Goal: Task Accomplishment & Management: Manage account settings

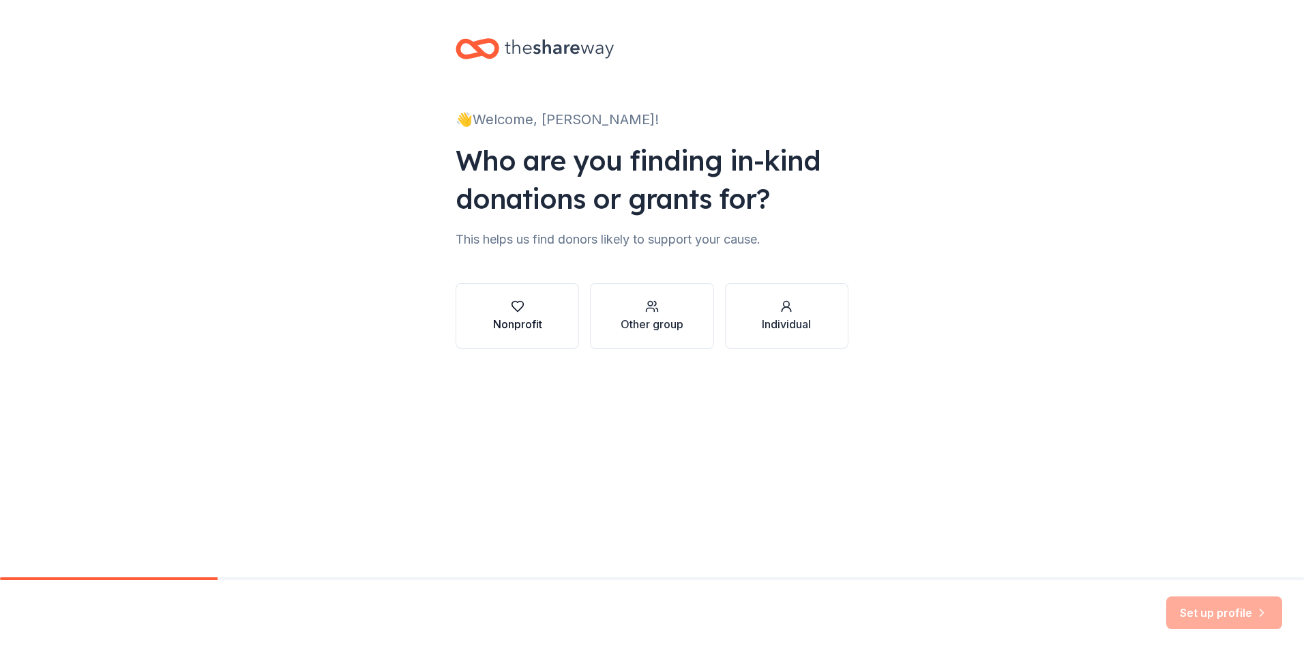
click at [514, 304] on icon "button" at bounding box center [518, 307] width 14 height 14
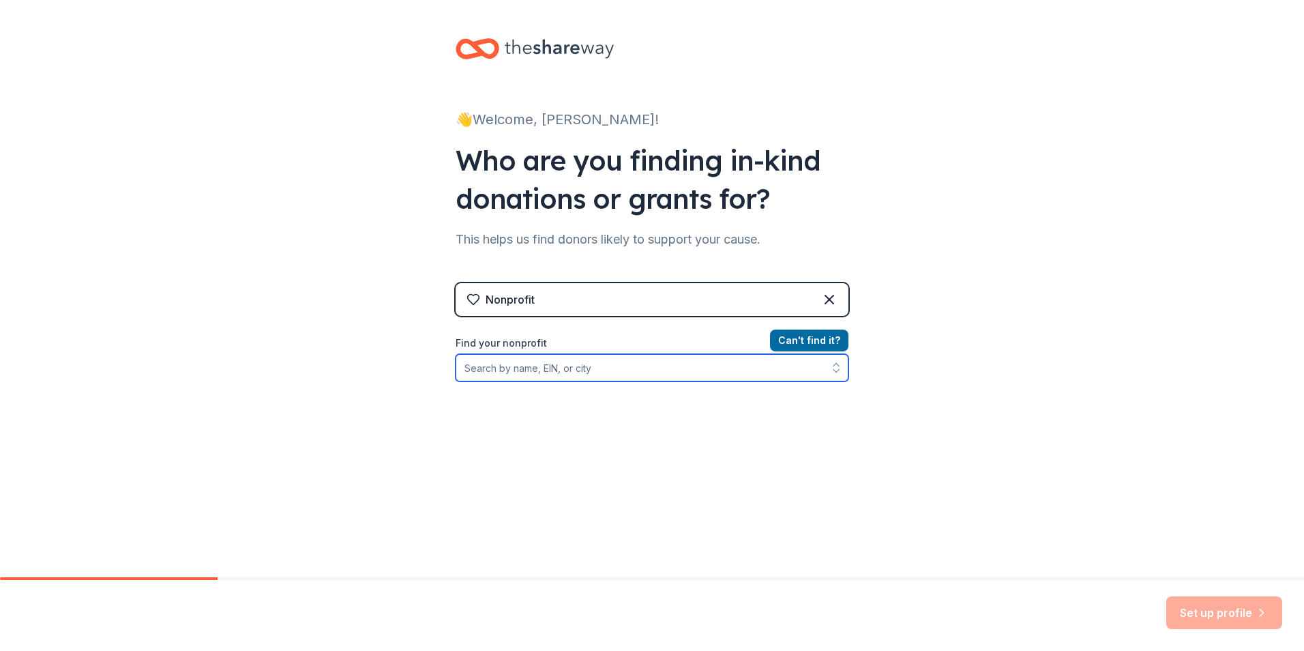
click at [599, 366] on input "Find your nonprofit" at bounding box center [652, 367] width 393 height 27
type input "NARFE Fairfield-Susiun"
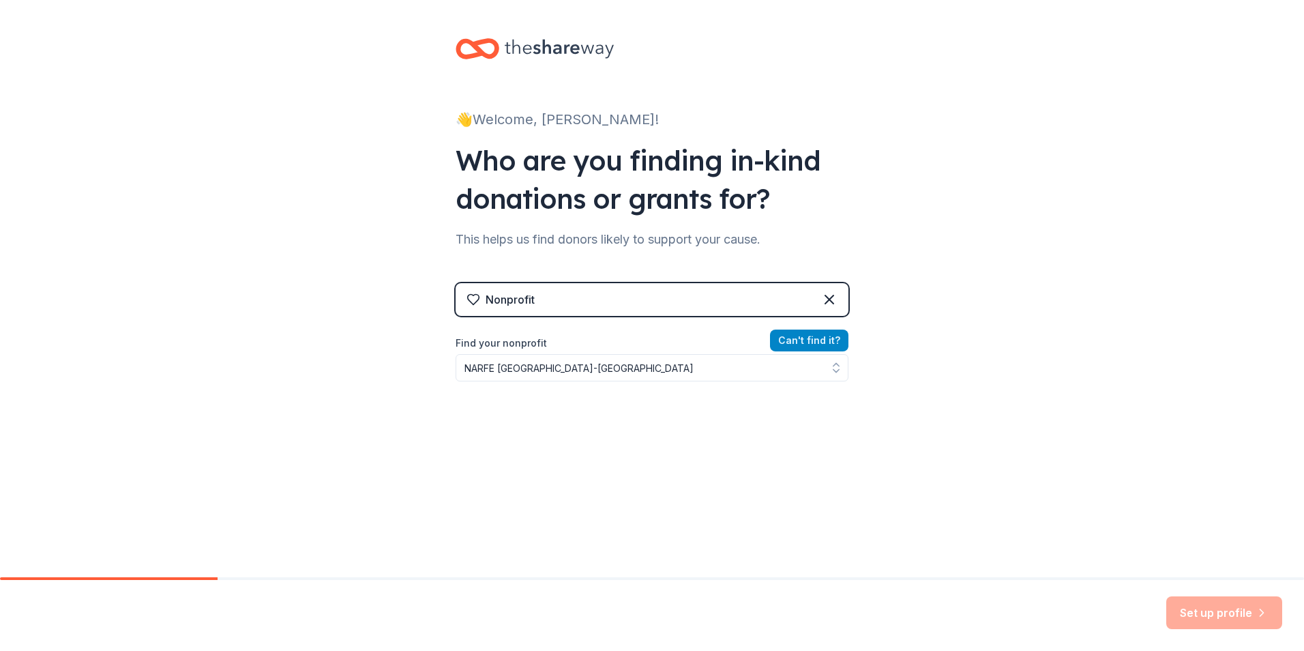
click at [806, 342] on button "Can ' t find it?" at bounding box center [809, 341] width 78 height 22
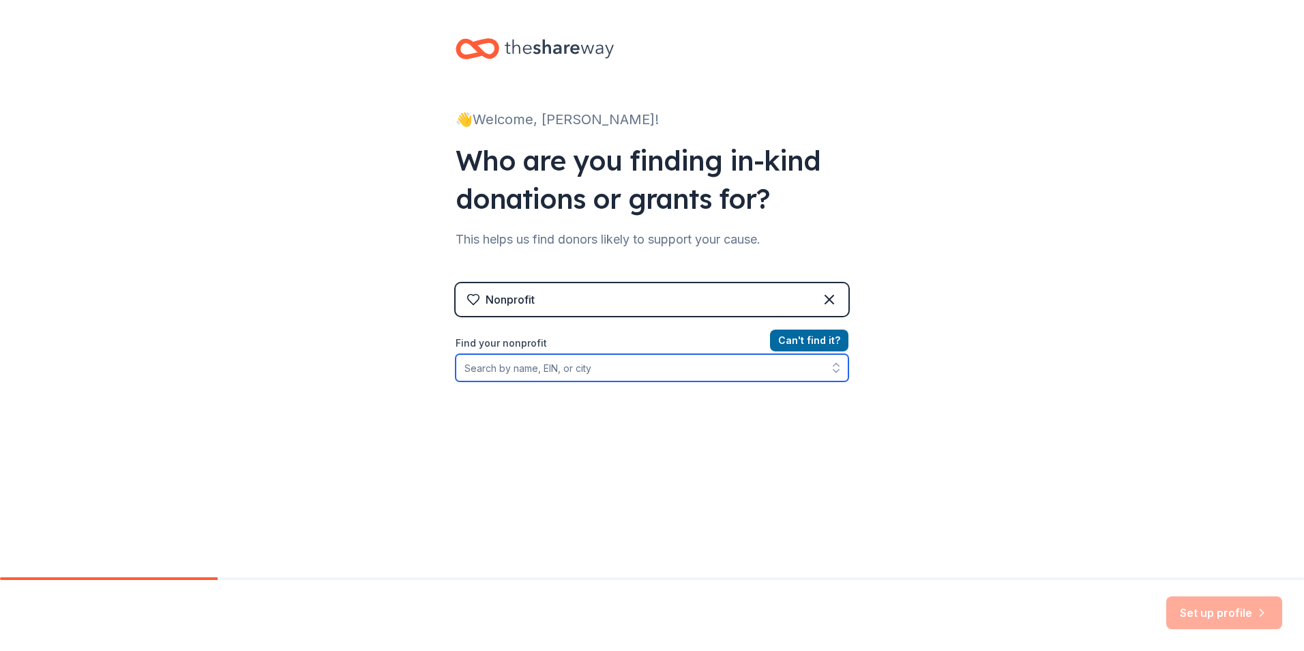
click at [647, 377] on input "Find your nonprofit" at bounding box center [652, 367] width 393 height 27
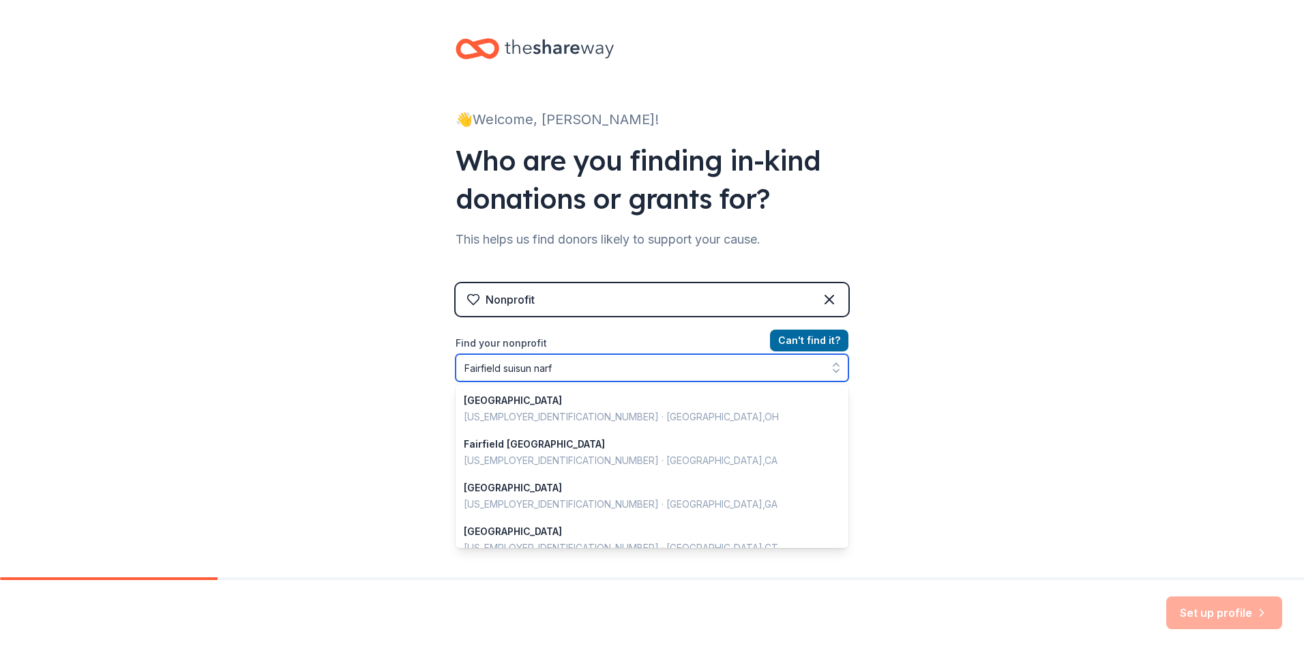
type input "Fairfield suisun narfe"
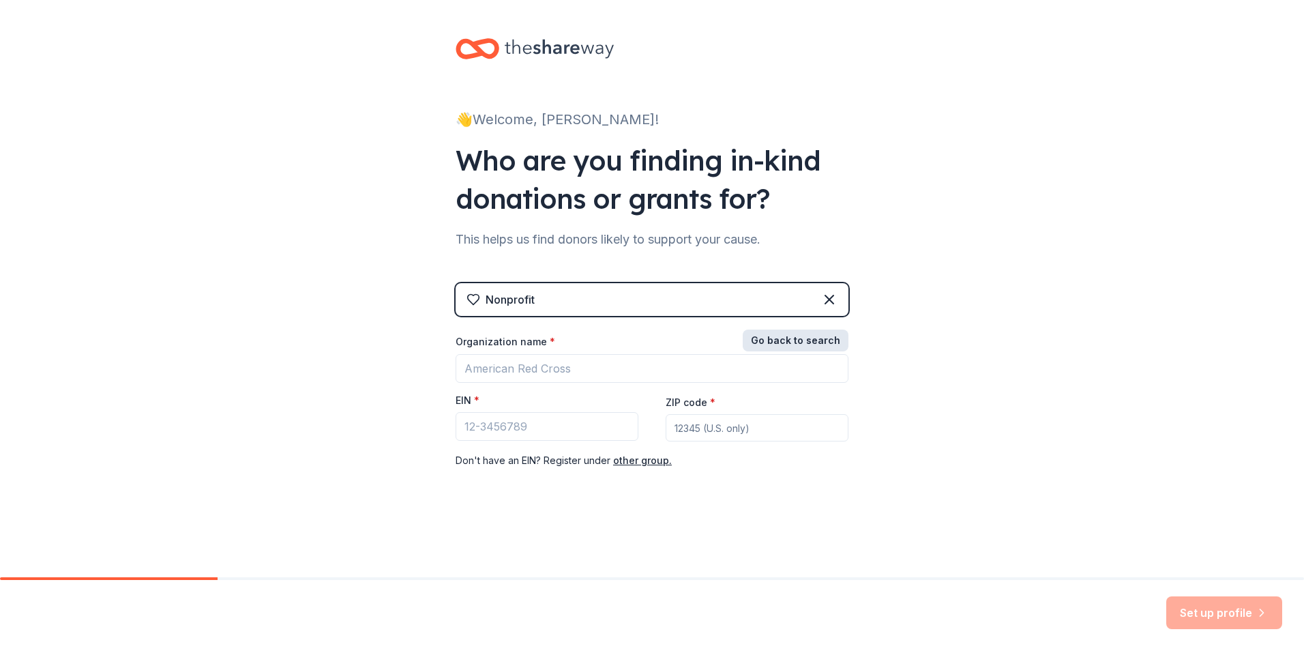
click at [821, 336] on button "Go back to search" at bounding box center [796, 341] width 106 height 22
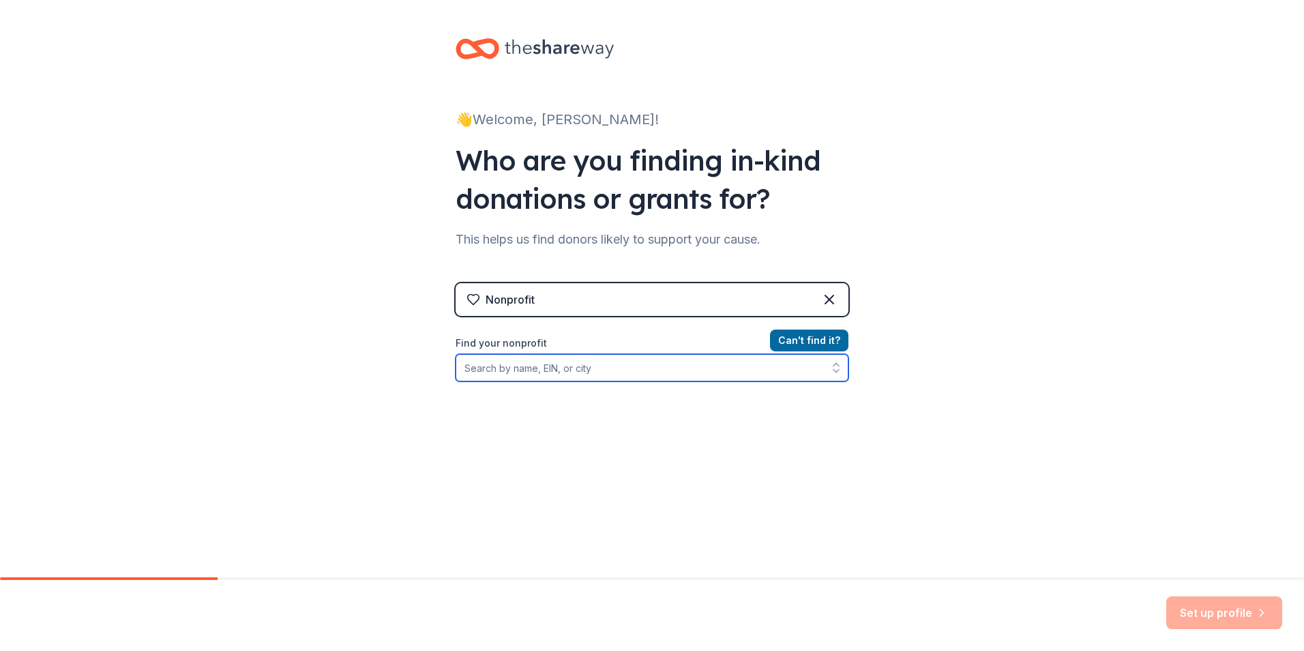
click at [832, 373] on icon "button" at bounding box center [837, 368] width 14 height 14
click at [651, 374] on input "Find your nonprofit" at bounding box center [652, 367] width 393 height 27
type input "narfe"
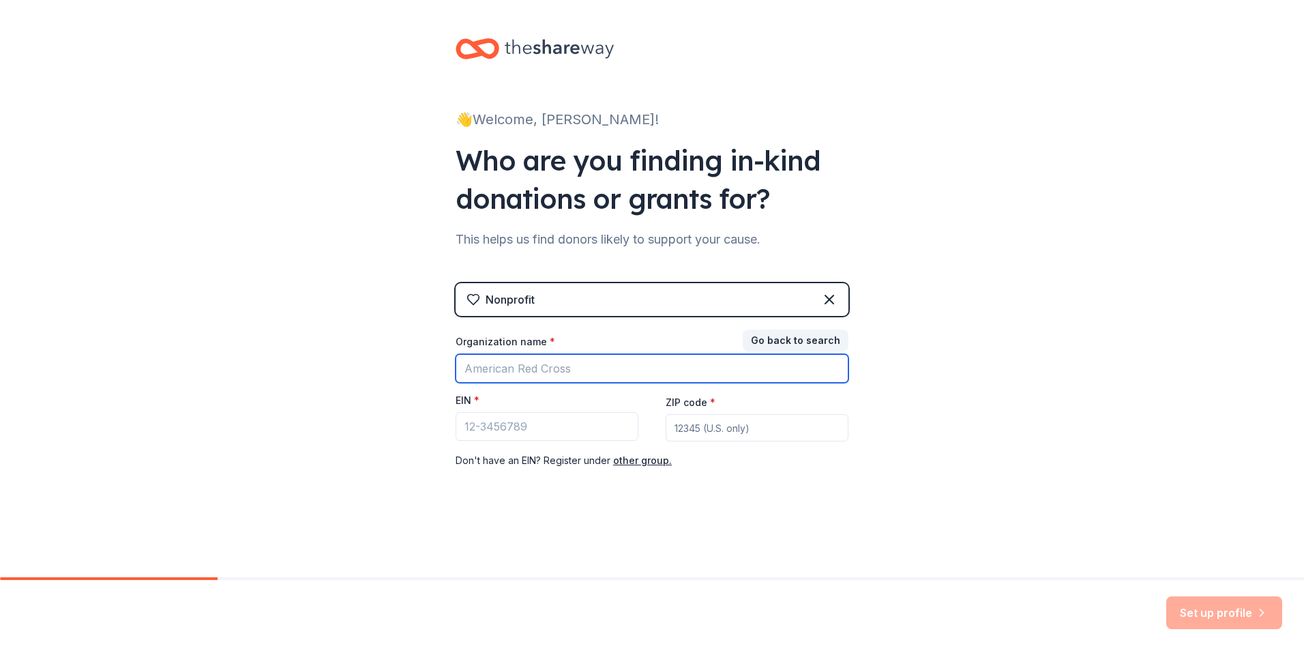
click at [525, 372] on input "Organization name *" at bounding box center [652, 368] width 393 height 29
type input "Fairfield-Suisun NARFE"
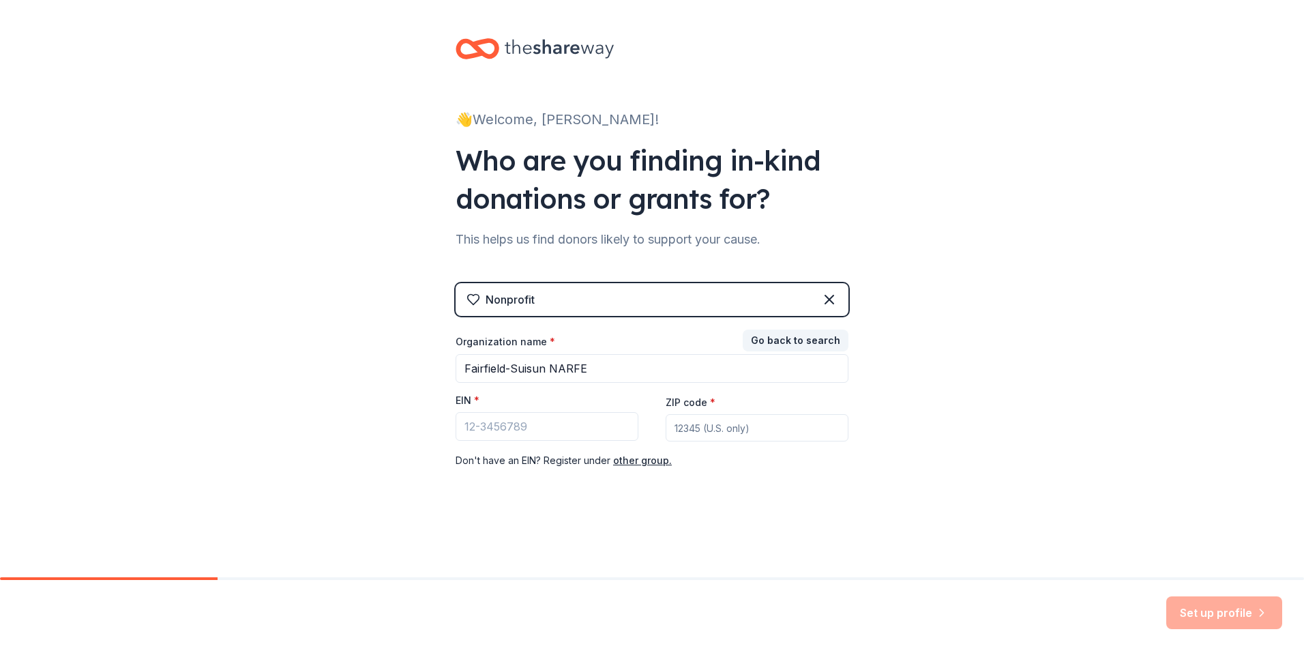
type input "94585"
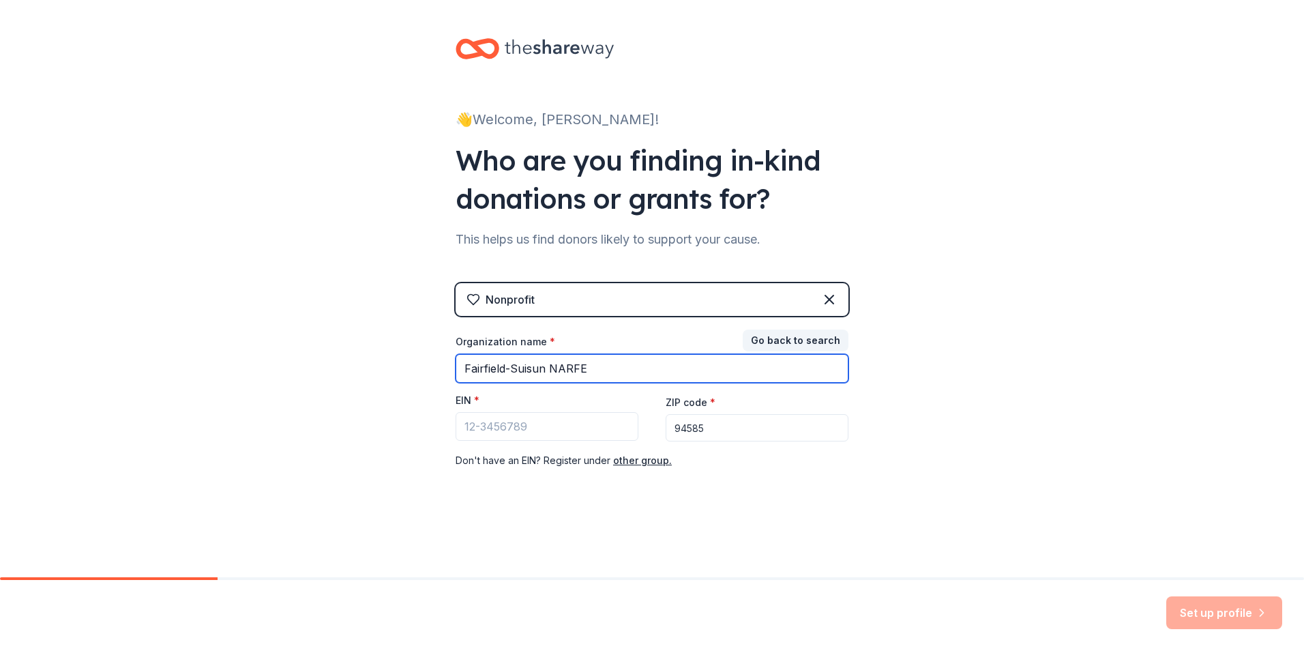
type input "Fairfield-Suisun NARFE"
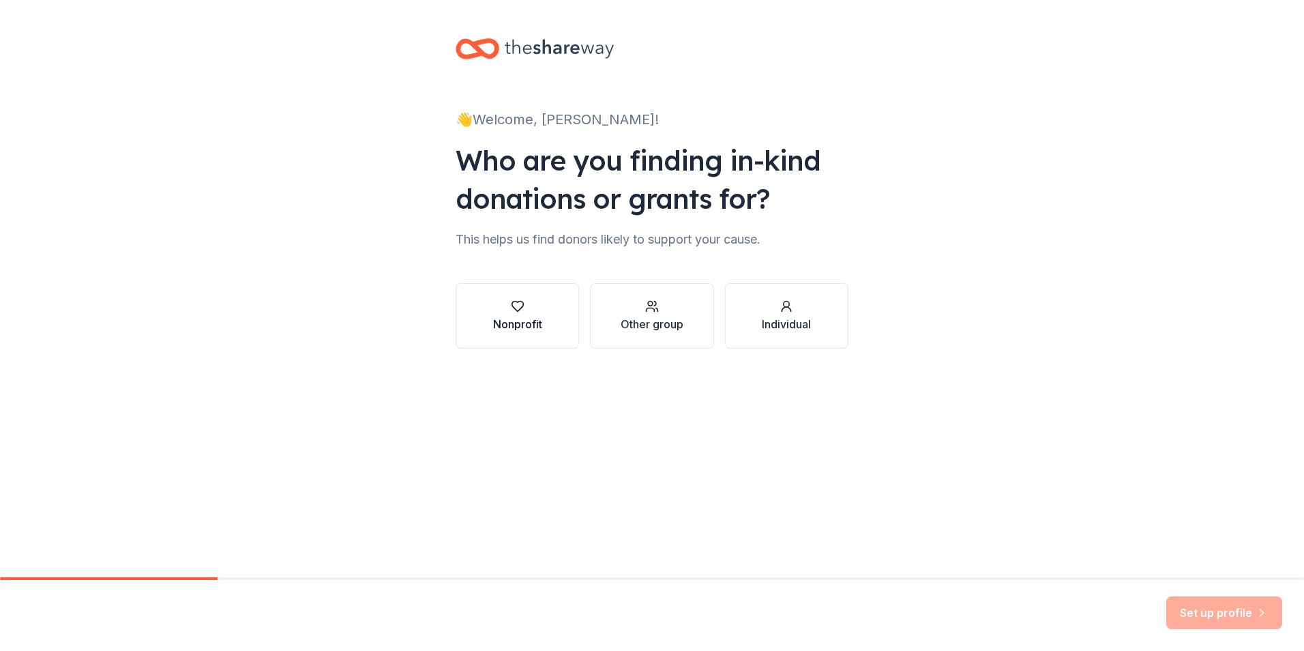
click at [521, 307] on icon "button" at bounding box center [518, 307] width 12 height 10
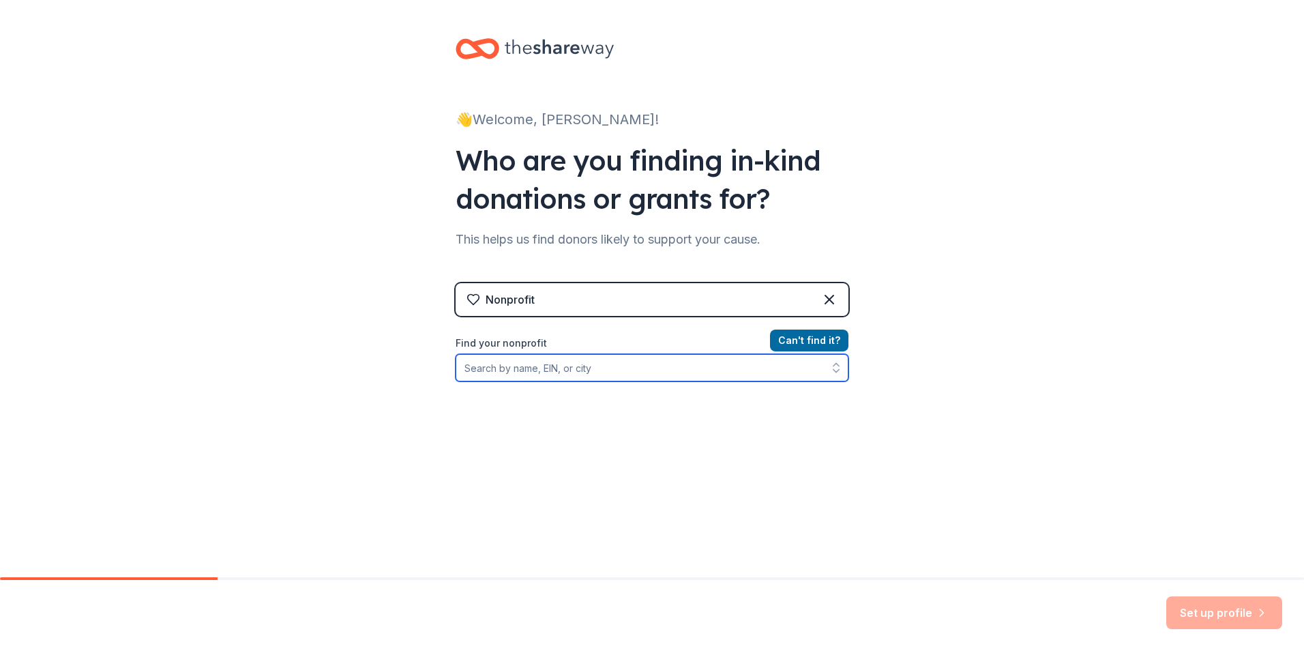
click at [605, 368] on input "Find your nonprofit" at bounding box center [652, 367] width 393 height 27
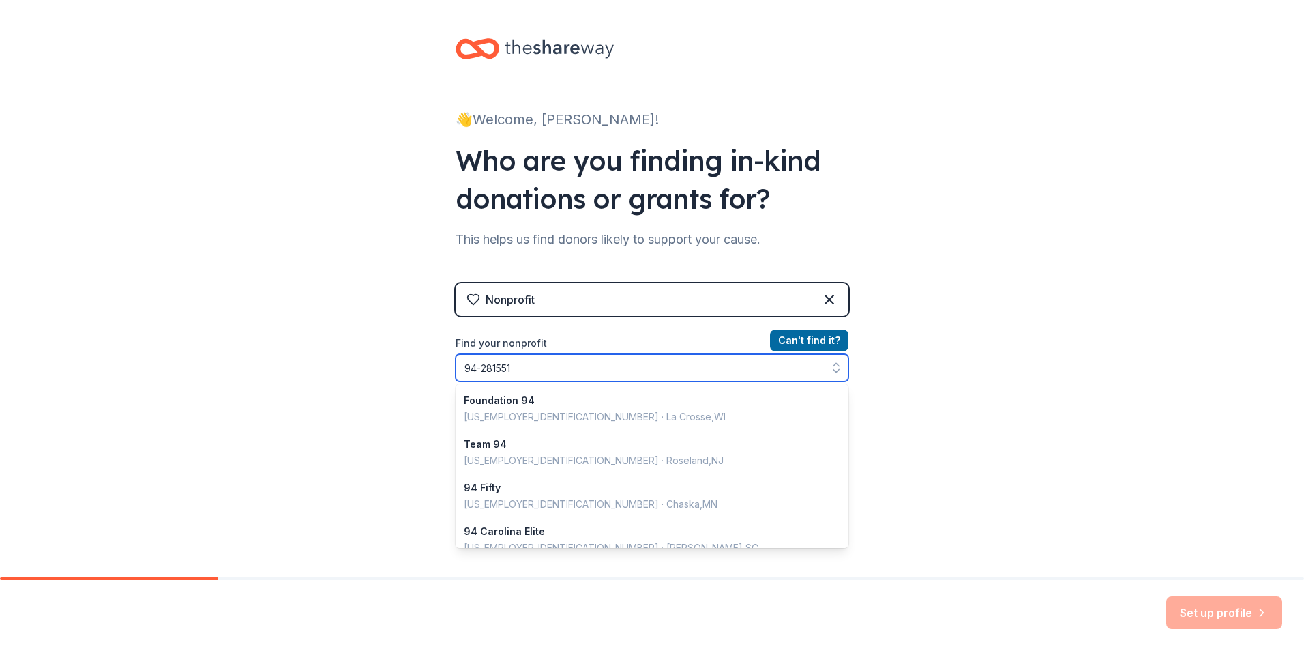
type input "94-2815512"
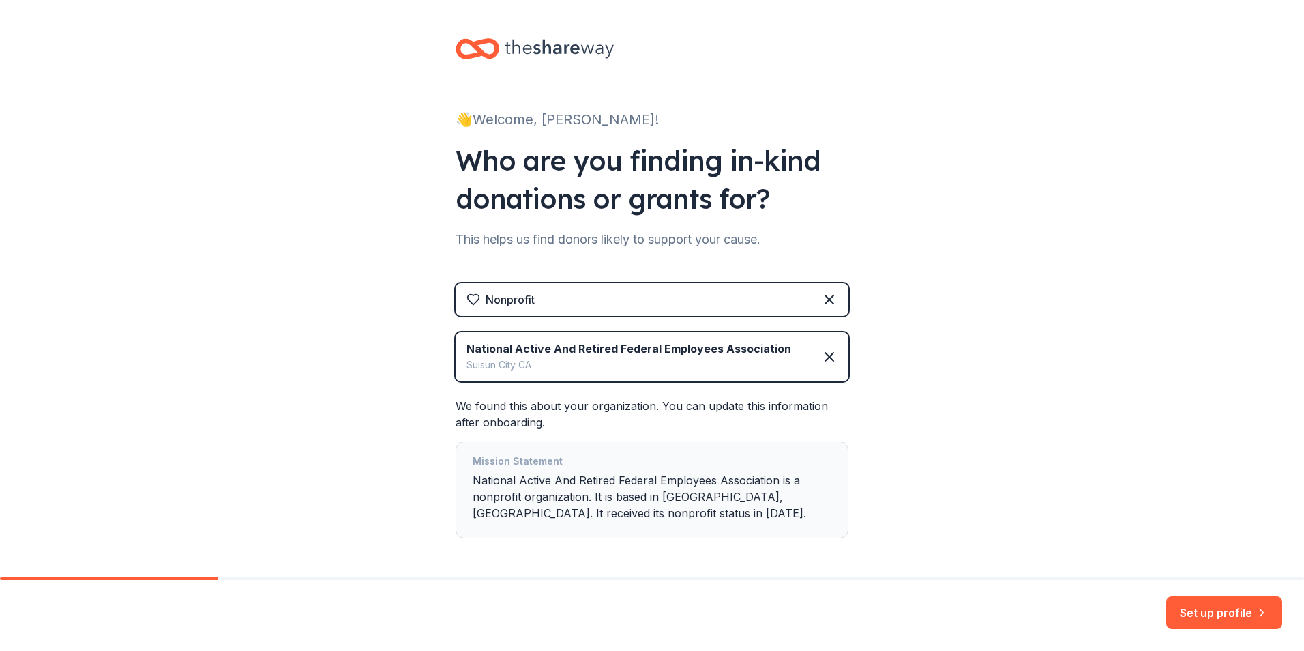
scroll to position [54, 0]
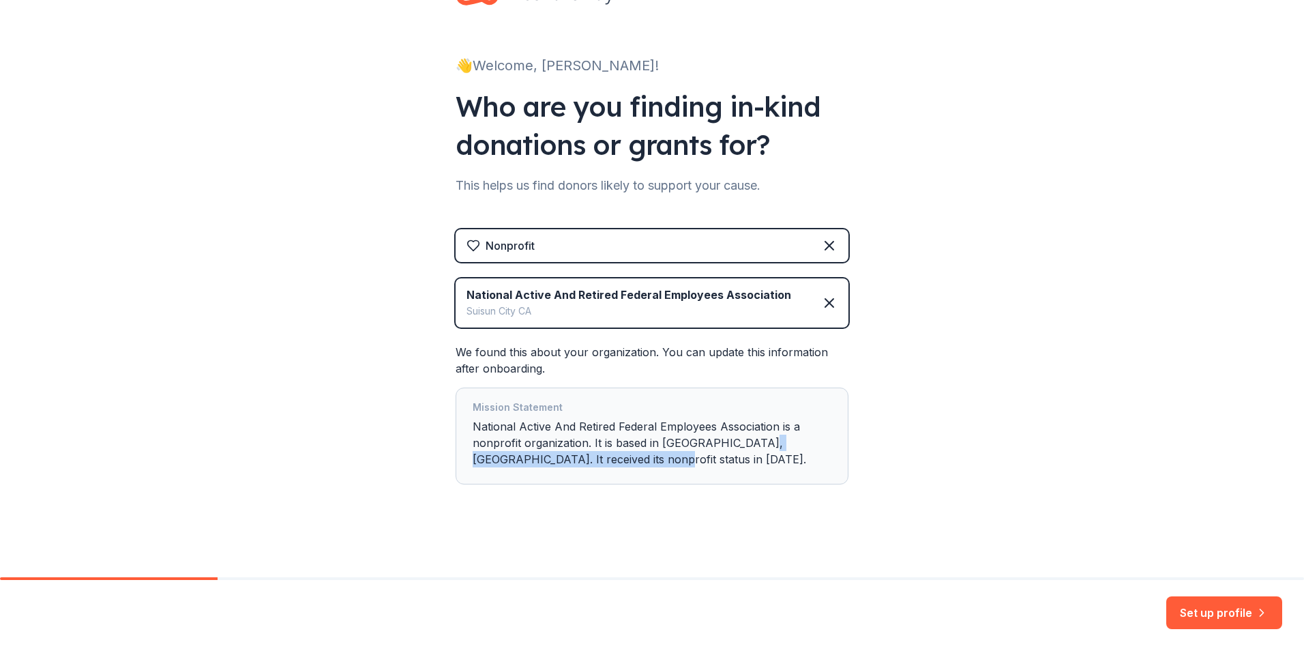
drag, startPoint x: 740, startPoint y: 443, endPoint x: 785, endPoint y: 454, distance: 46.3
click at [785, 454] on div "Mission Statement National Active And Retired Federal Employees Association is …" at bounding box center [652, 436] width 359 height 74
click at [787, 454] on div "Mission Statement National Active And Retired Federal Employees Association is …" at bounding box center [652, 436] width 359 height 74
drag, startPoint x: 742, startPoint y: 443, endPoint x: 778, endPoint y: 461, distance: 39.4
click at [778, 461] on div "Mission Statement National Active And Retired Federal Employees Association is …" at bounding box center [652, 436] width 359 height 74
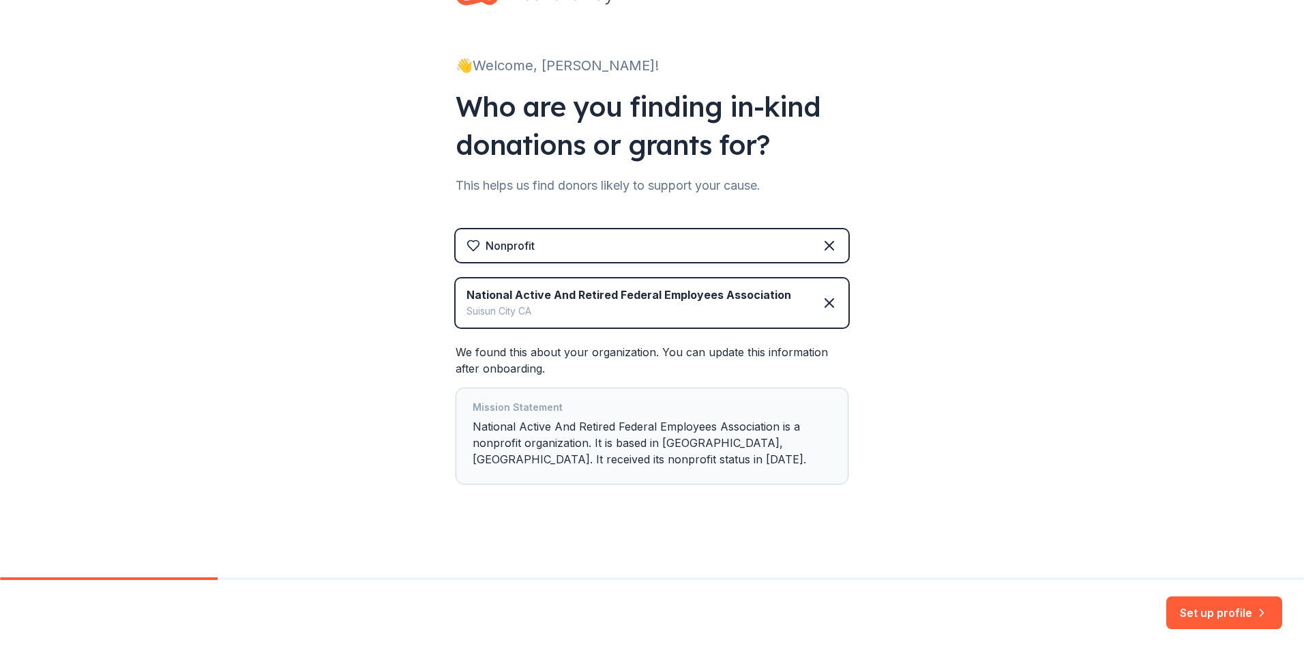
drag, startPoint x: 778, startPoint y: 461, endPoint x: 910, endPoint y: 433, distance: 135.1
click at [910, 433] on div "👋 Welcome, Linda! Who are you finding in-kind donations or grants for? This hel…" at bounding box center [652, 261] width 1304 height 631
click at [1225, 615] on button "Set up profile" at bounding box center [1225, 612] width 116 height 33
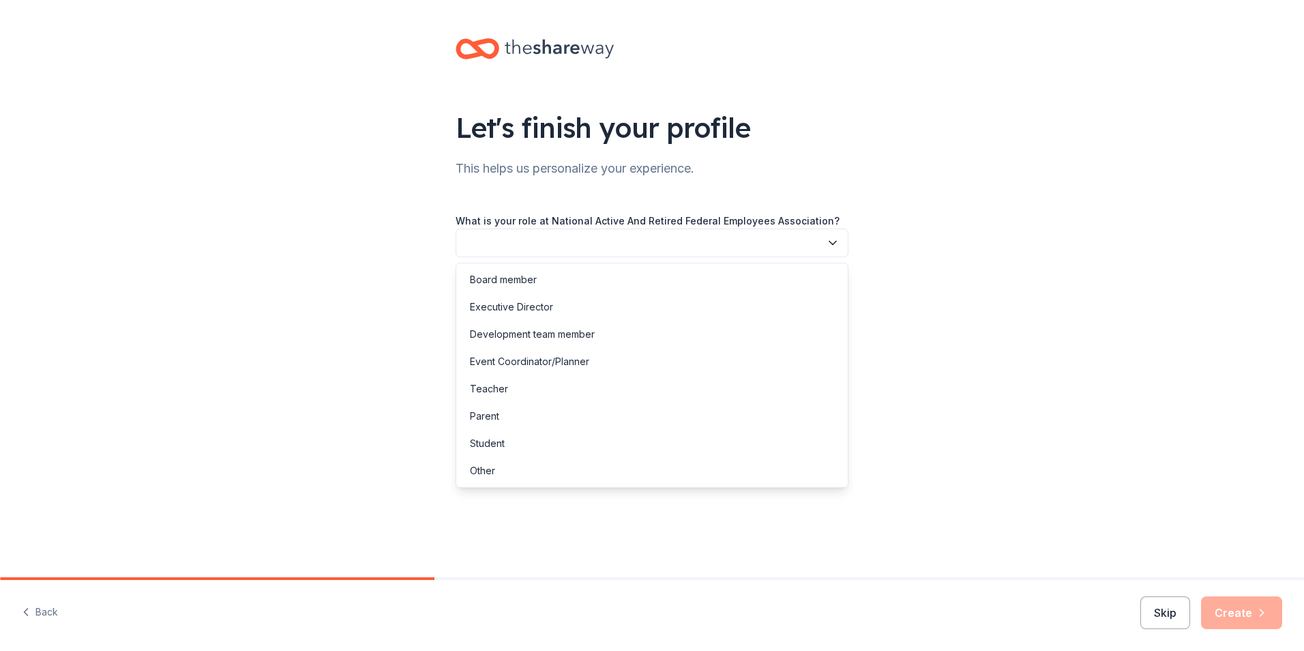
click at [476, 238] on button "button" at bounding box center [652, 243] width 393 height 29
click at [486, 276] on div "Board member" at bounding box center [503, 280] width 67 height 16
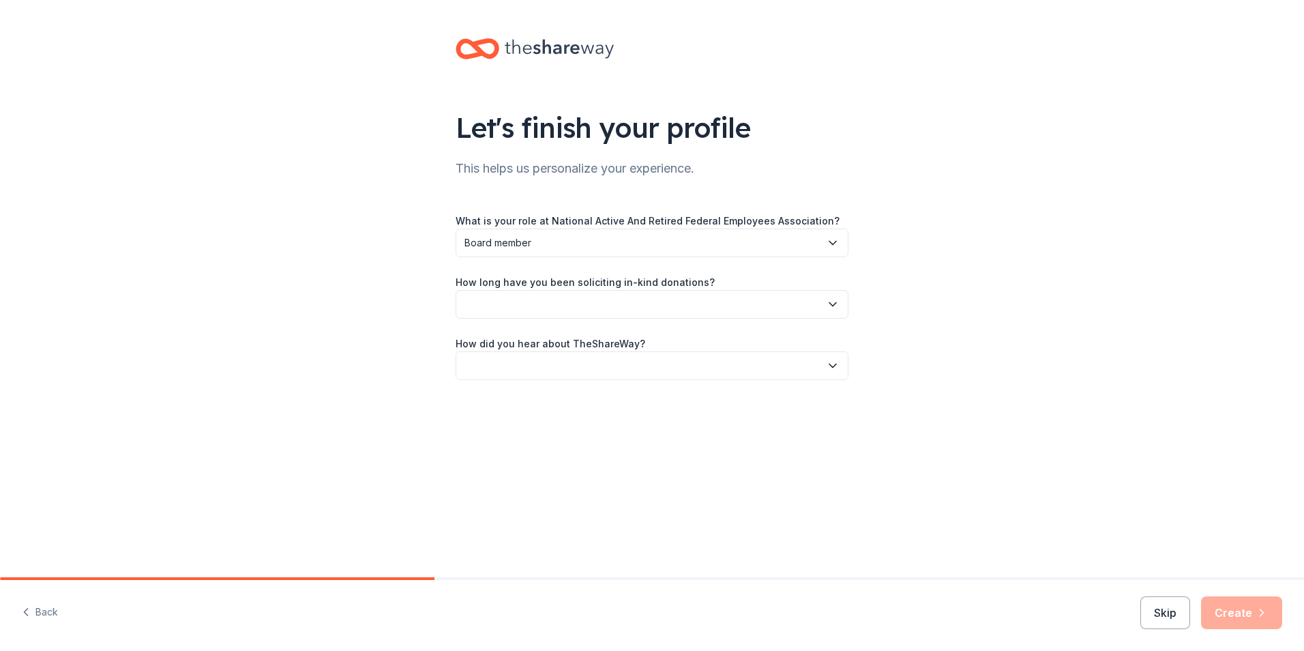
click at [529, 302] on button "button" at bounding box center [652, 304] width 393 height 29
click at [528, 344] on div "This is my first time!" at bounding box center [513, 341] width 87 height 16
click at [726, 366] on button "button" at bounding box center [652, 365] width 393 height 29
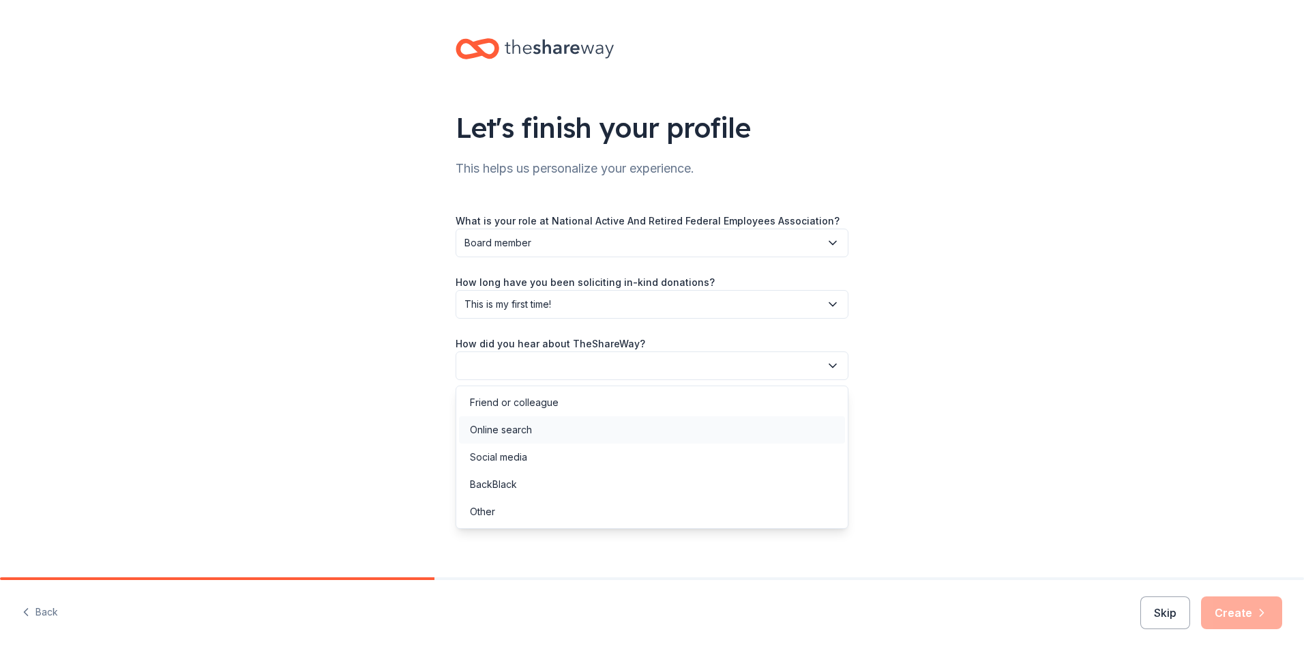
click at [561, 423] on div "Online search" at bounding box center [652, 429] width 386 height 27
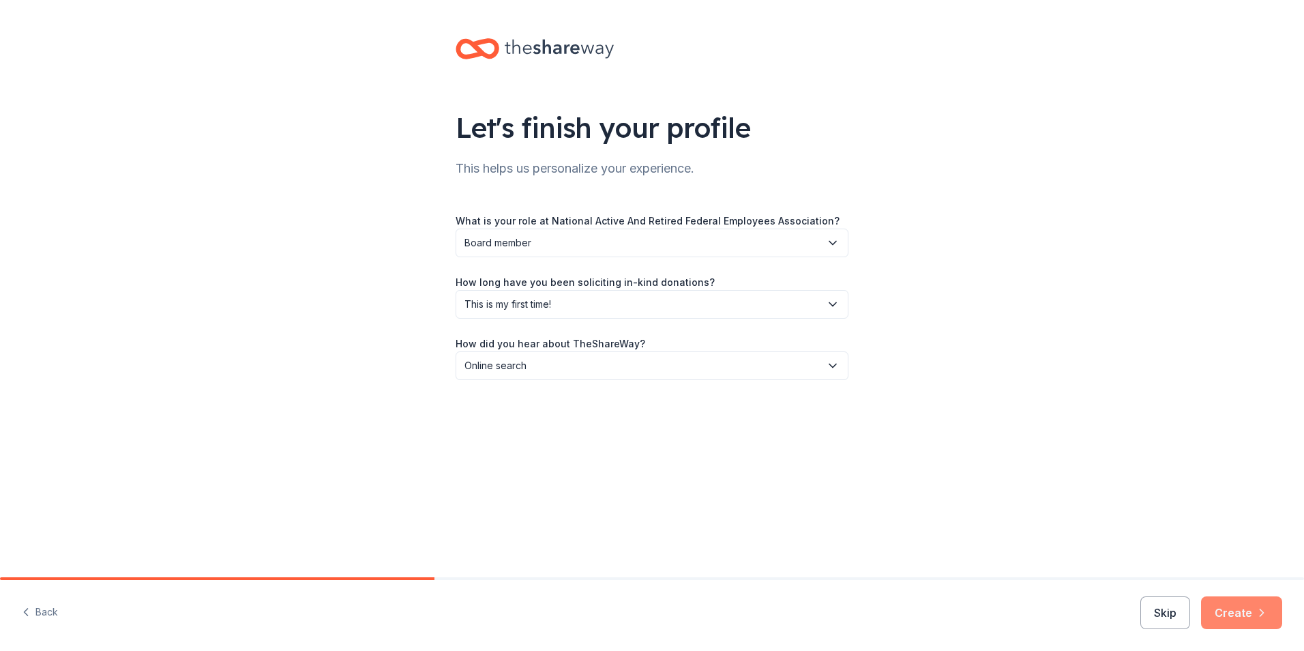
click at [1243, 615] on button "Create" at bounding box center [1241, 612] width 81 height 33
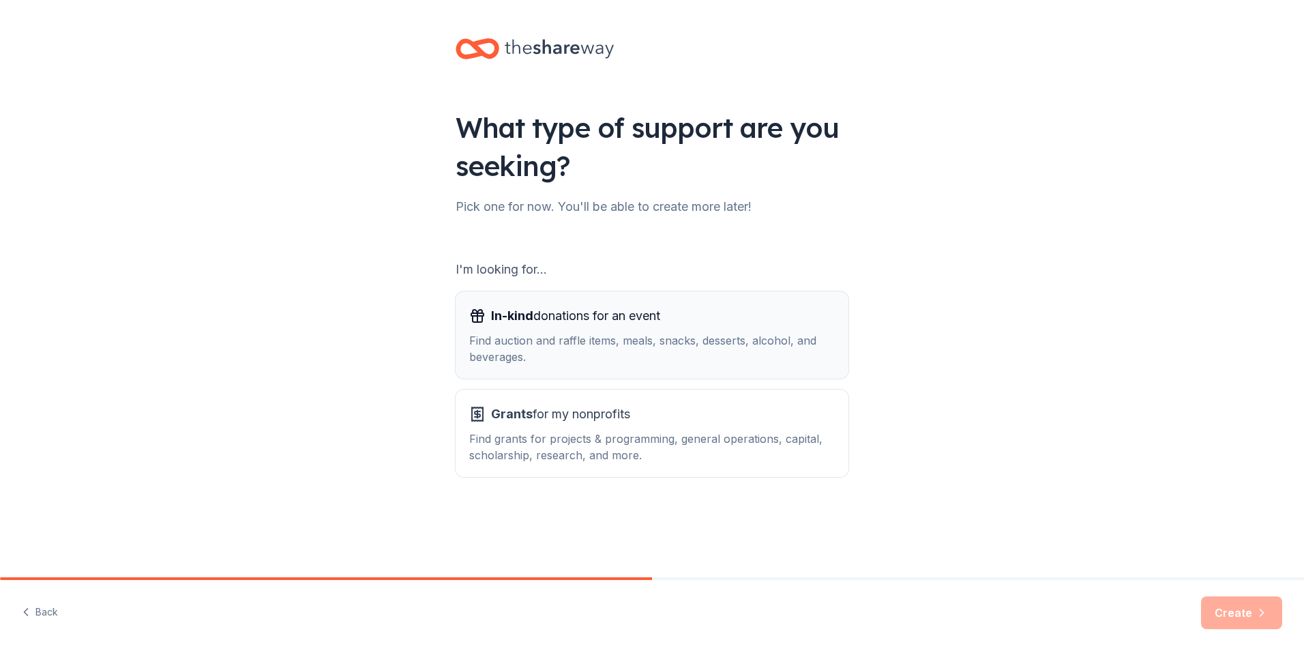
click at [688, 355] on div "Find auction and raffle items, meals, snacks, desserts, alcohol, and beverages." at bounding box center [652, 348] width 366 height 33
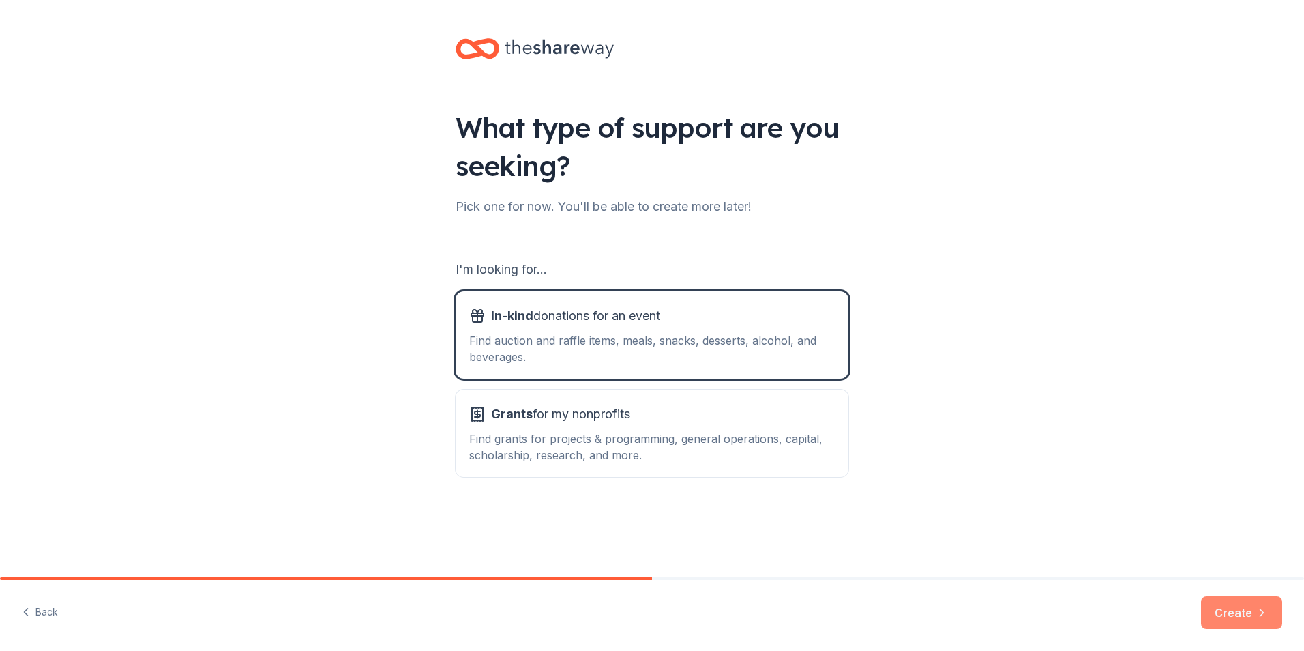
click at [1238, 609] on button "Create" at bounding box center [1241, 612] width 81 height 33
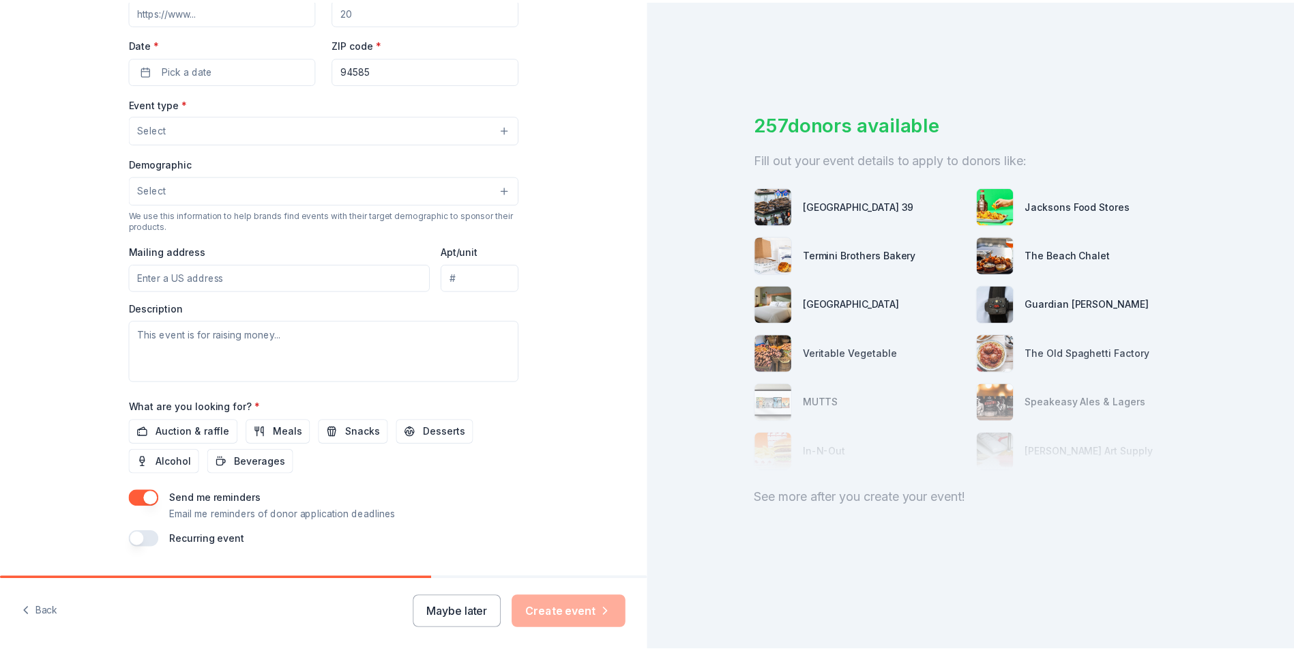
scroll to position [331, 0]
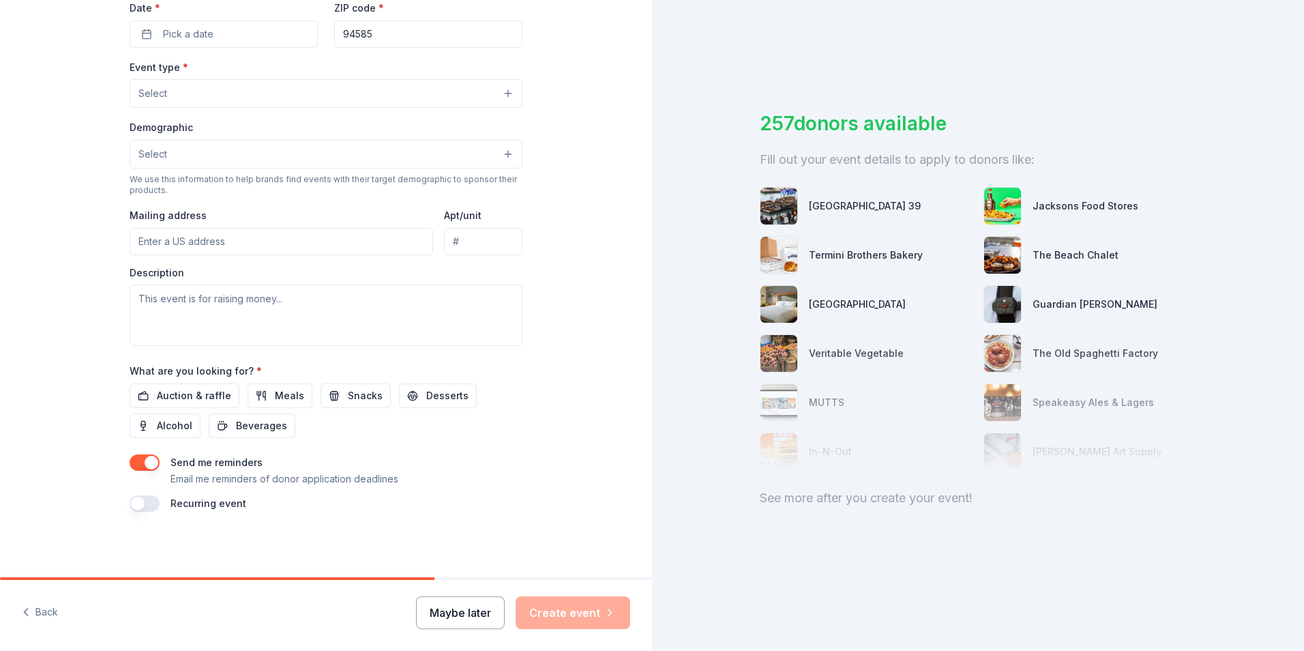
click at [473, 615] on button "Maybe later" at bounding box center [460, 612] width 89 height 33
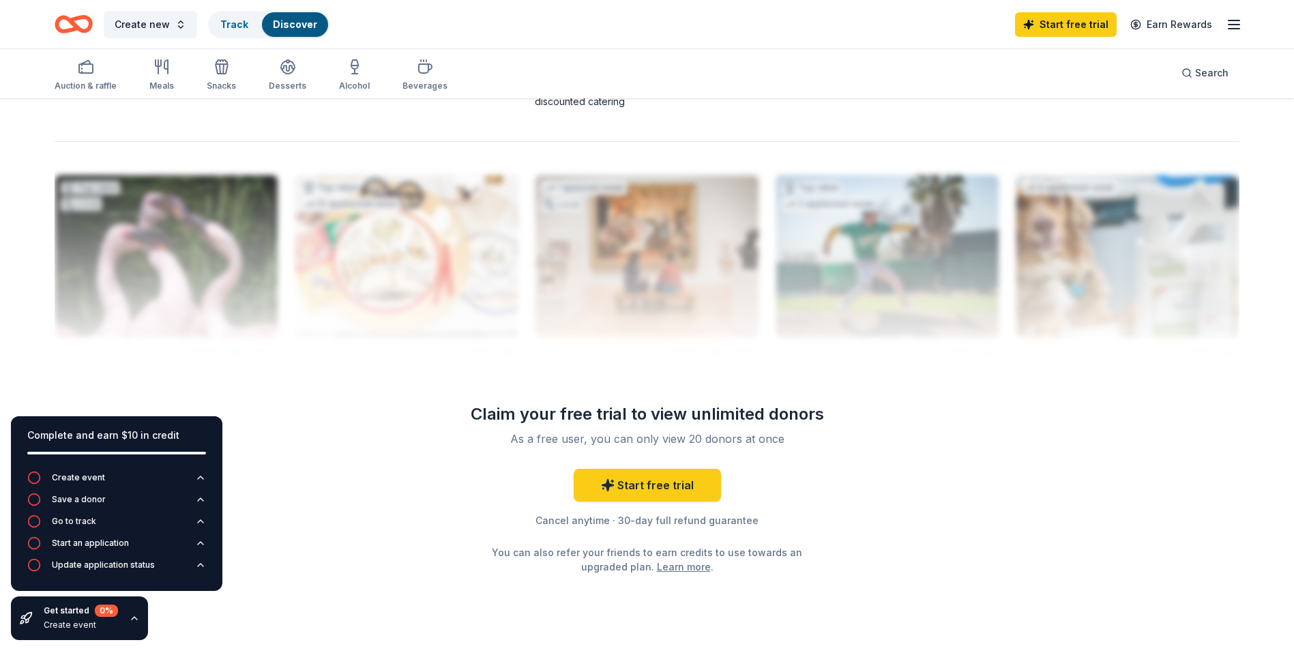
scroll to position [1292, 0]
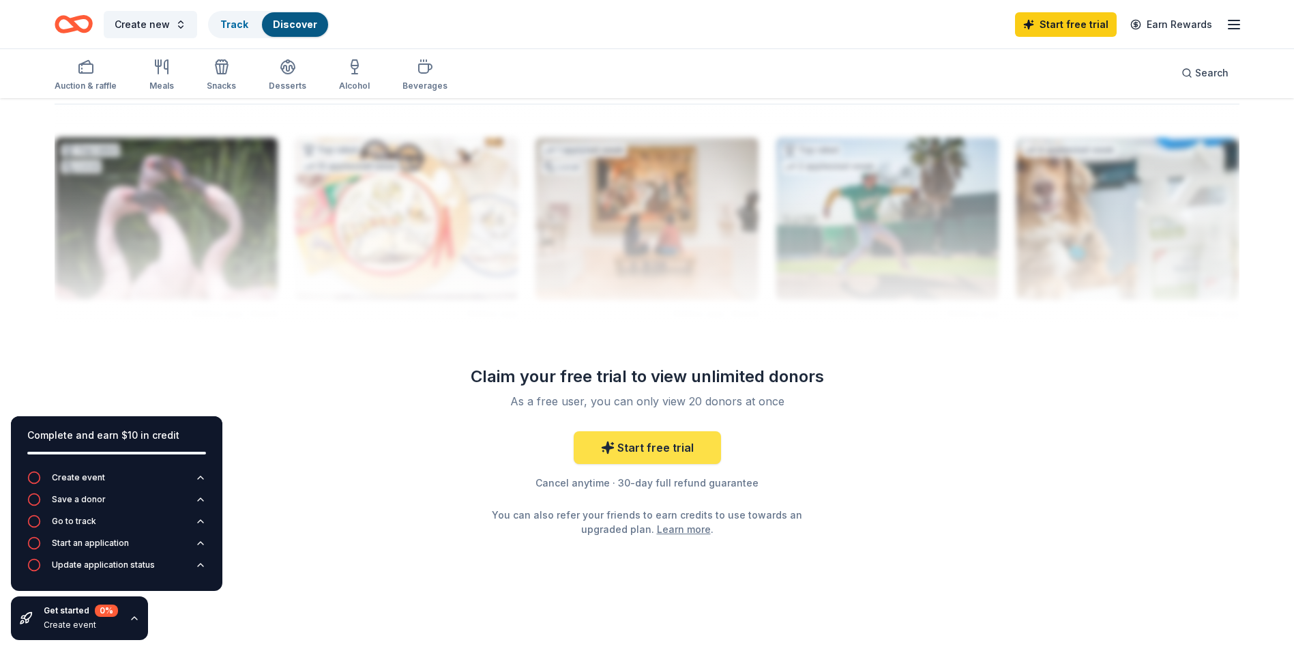
click at [680, 443] on link "Start free trial" at bounding box center [647, 447] width 147 height 33
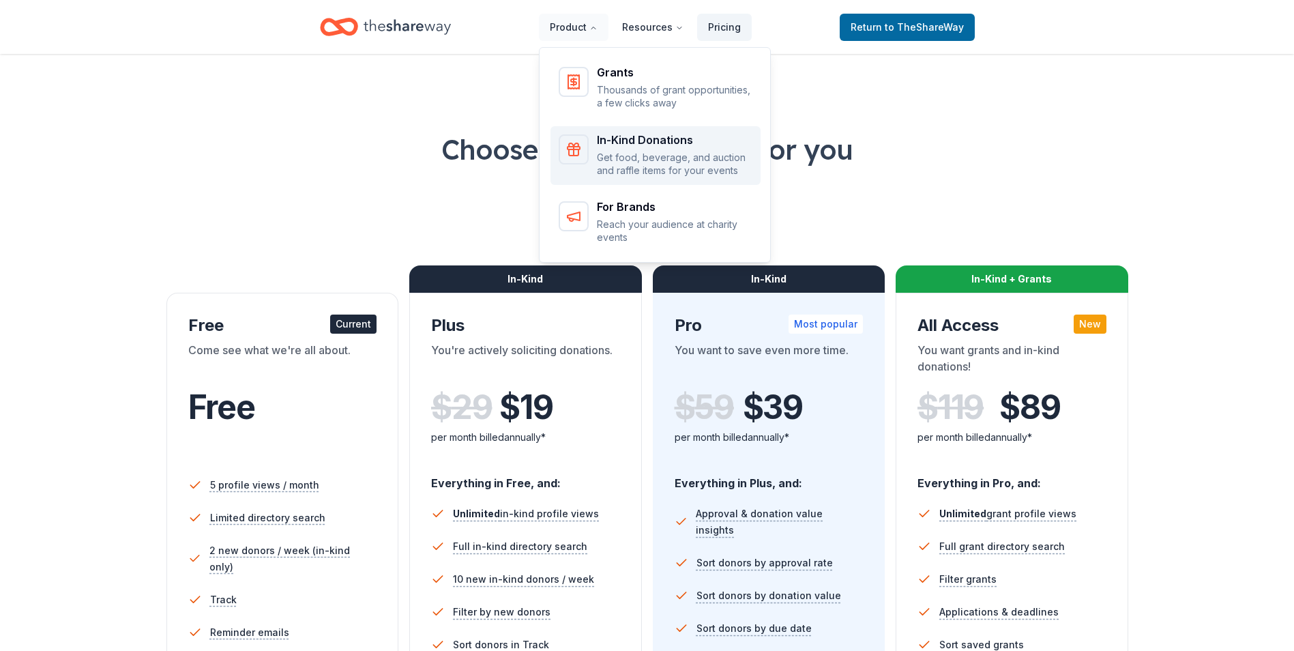
click at [626, 157] on p "Get food, beverage, and auction and raffle items for your events" at bounding box center [675, 164] width 156 height 27
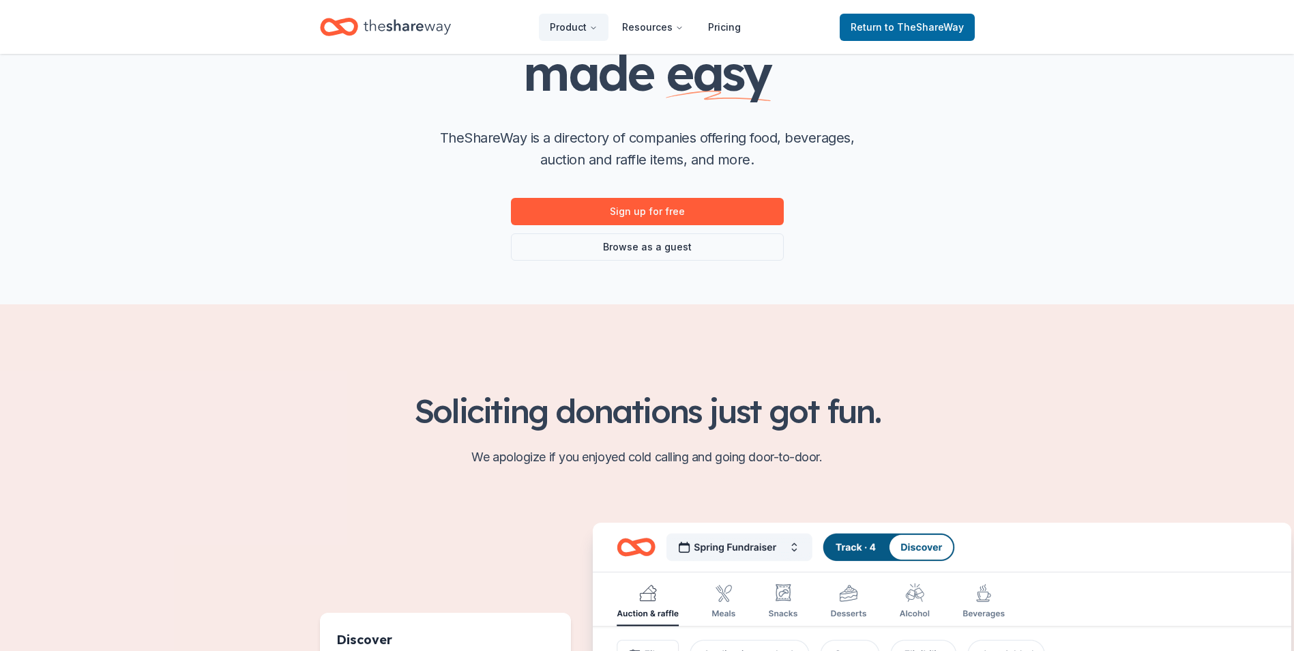
scroll to position [136, 0]
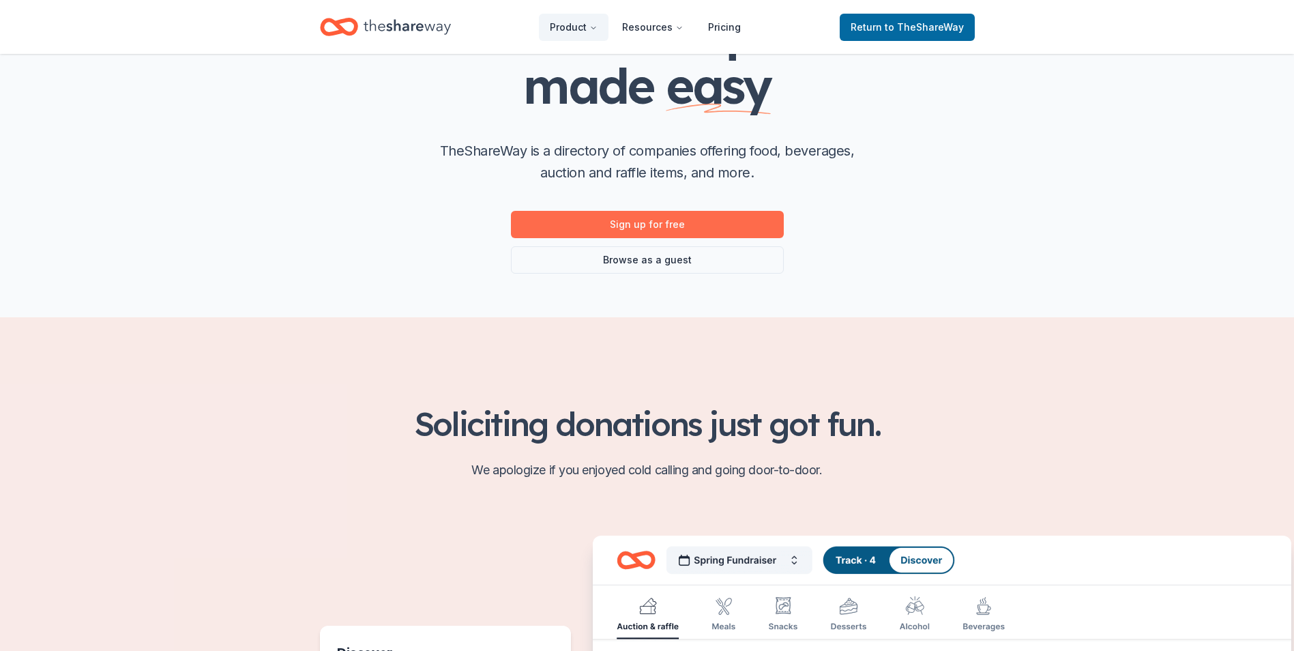
click at [678, 222] on link "Sign up for free" at bounding box center [647, 224] width 273 height 27
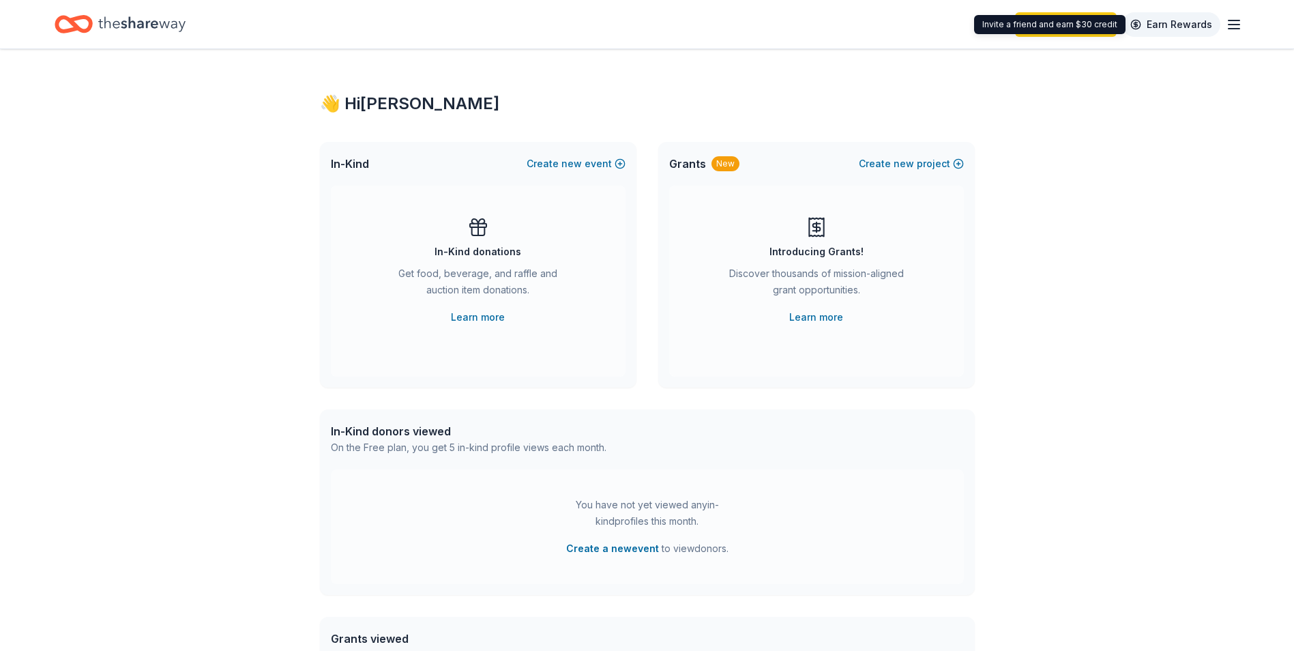
click at [1171, 21] on link "Earn Rewards" at bounding box center [1171, 24] width 98 height 25
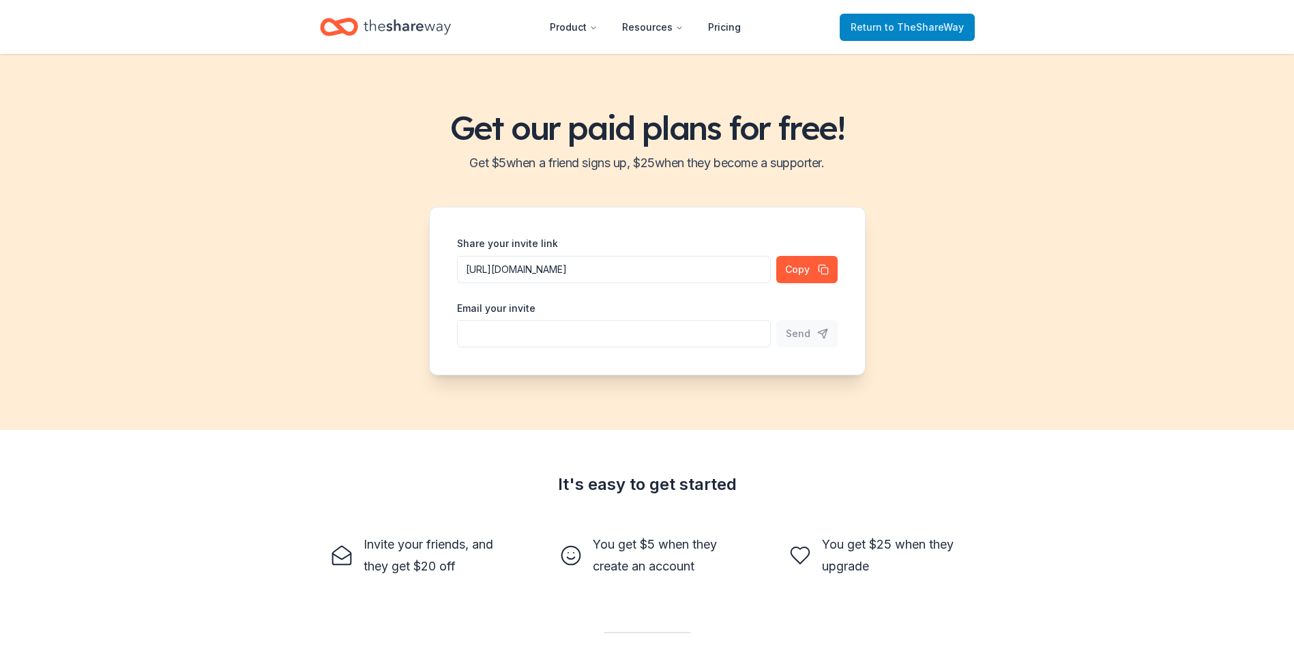
click at [905, 26] on span "to TheShareWay" at bounding box center [924, 27] width 79 height 12
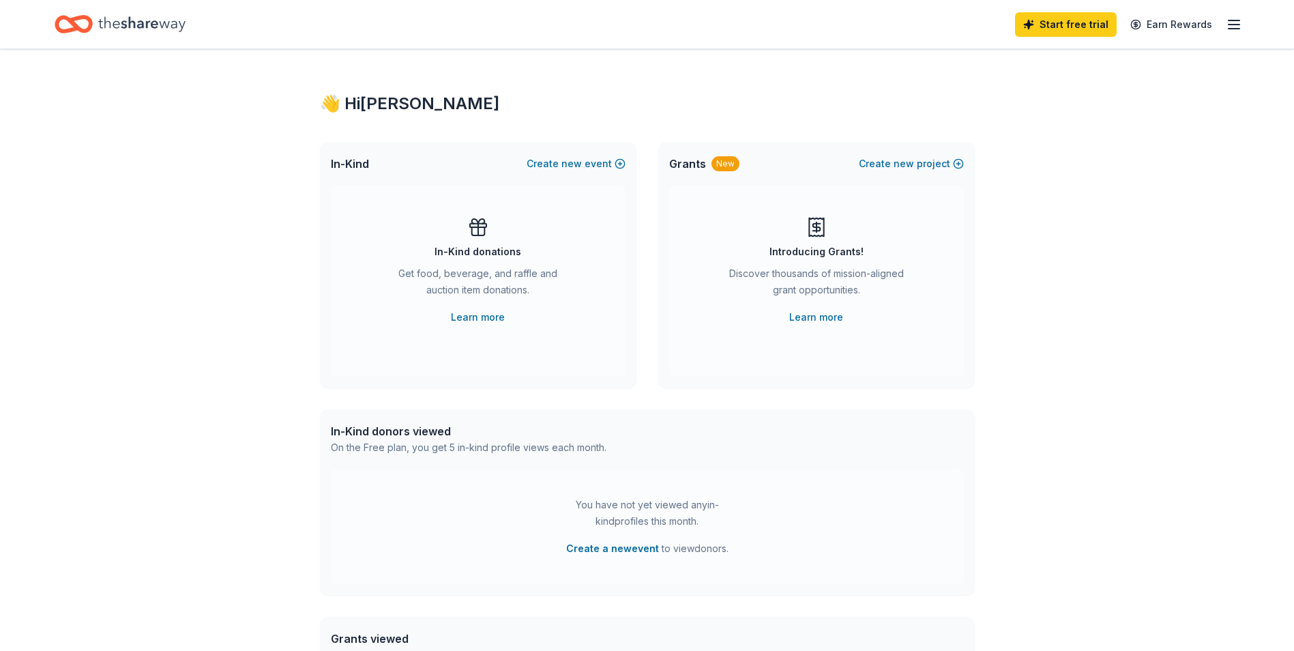
click at [1235, 26] on icon "button" at bounding box center [1234, 24] width 16 height 16
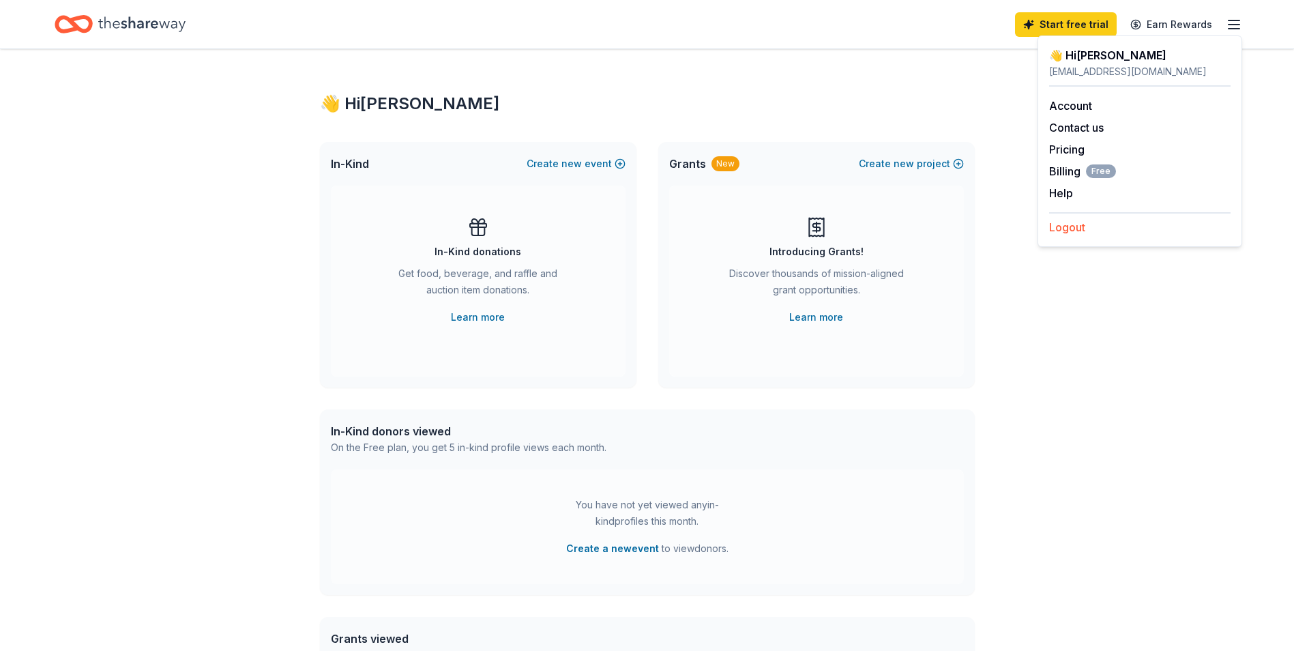
click at [1076, 224] on button "Logout" at bounding box center [1067, 227] width 36 height 16
